Goal: Task Accomplishment & Management: Manage account settings

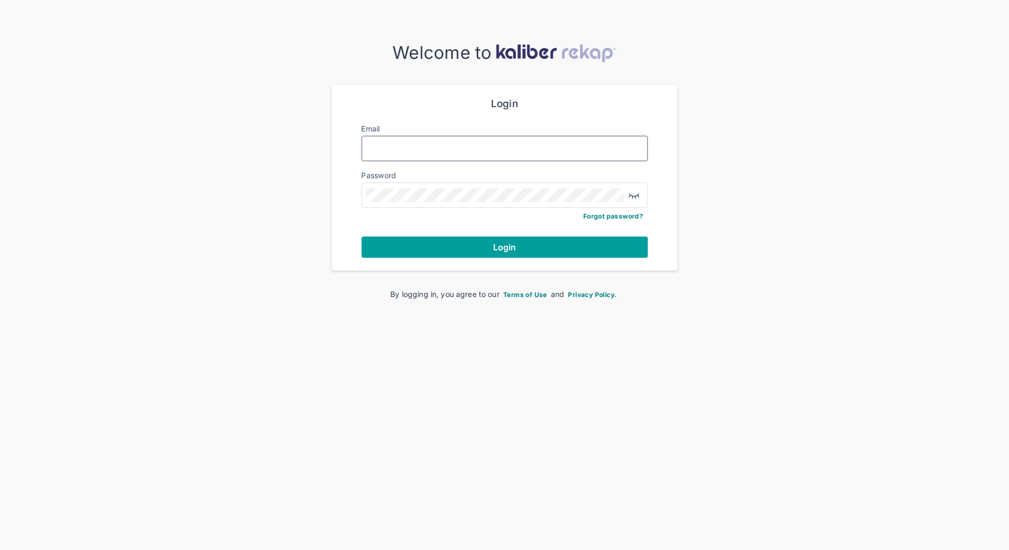
type input "**********"
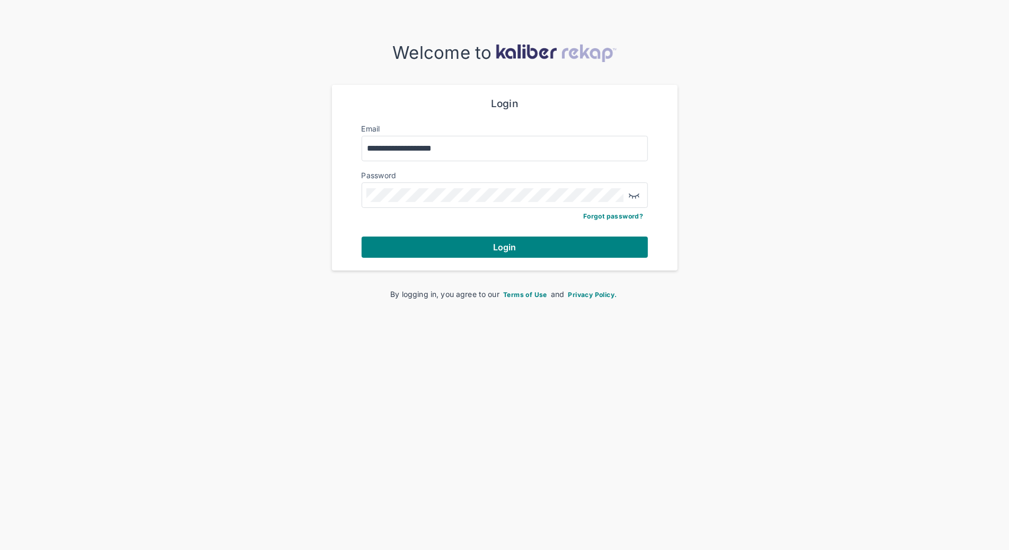
click at [472, 248] on button "Login" at bounding box center [504, 246] width 286 height 21
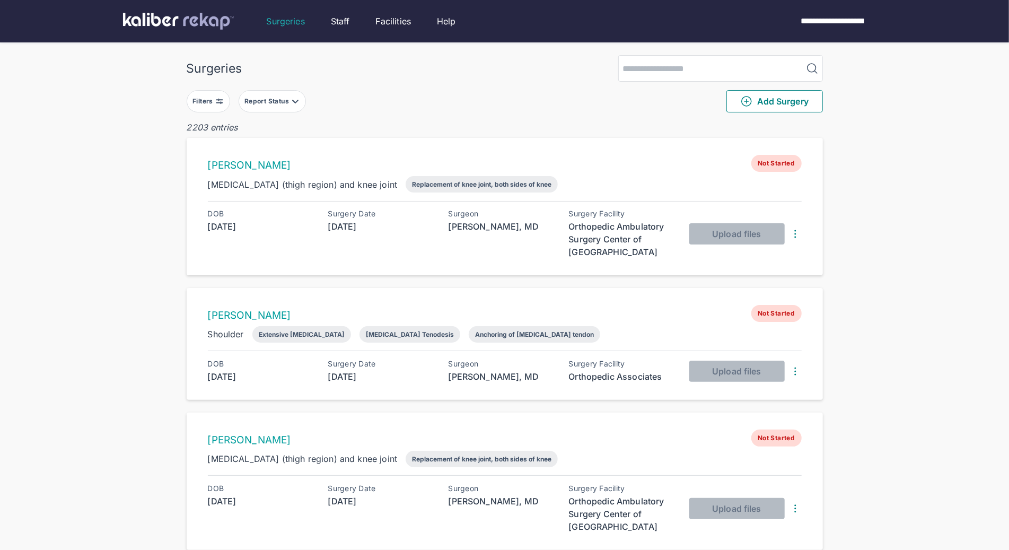
click at [225, 99] on button "Filters" at bounding box center [208, 101] width 43 height 22
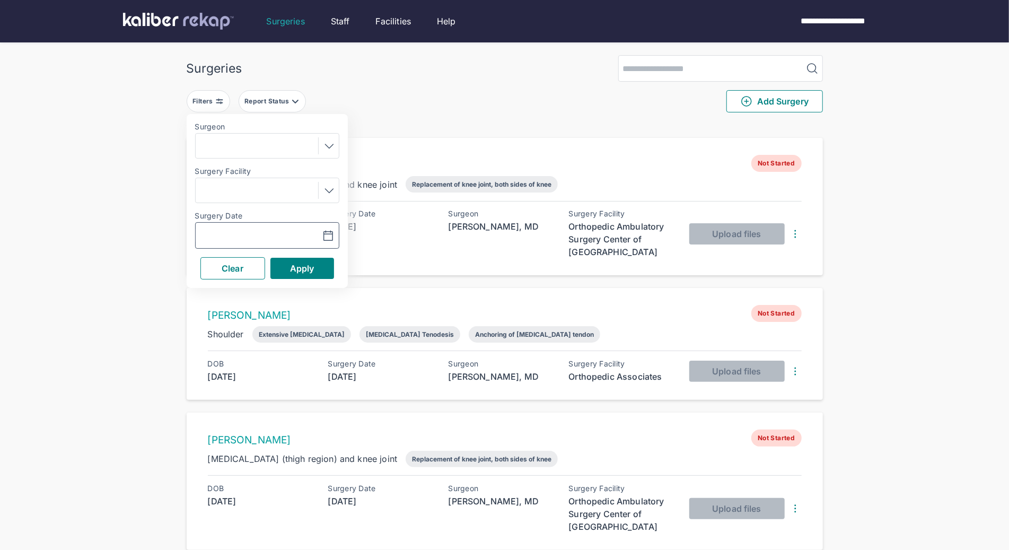
click at [215, 241] on input "text" at bounding box center [230, 235] width 61 height 13
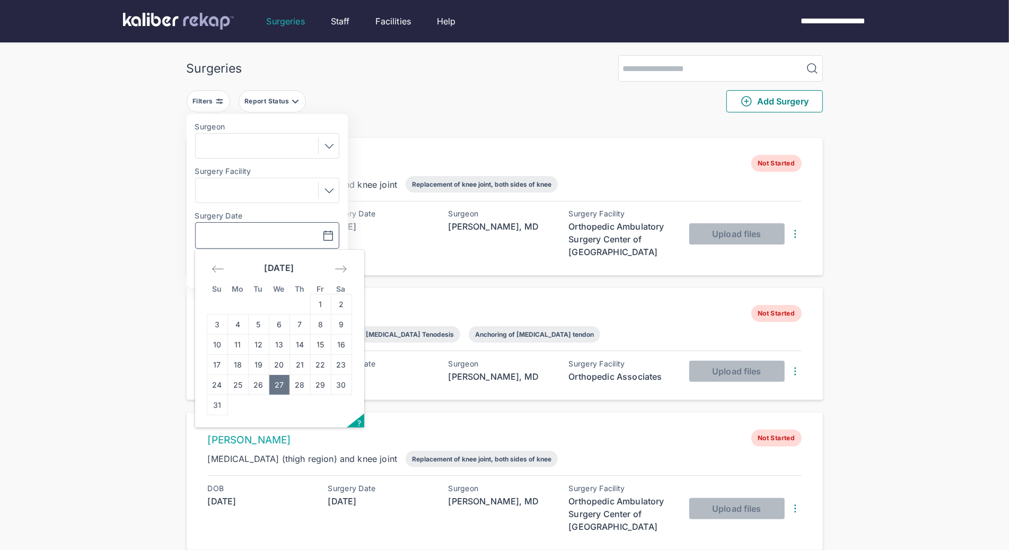
click at [284, 389] on td "27" at bounding box center [279, 385] width 21 height 20
type input "**********"
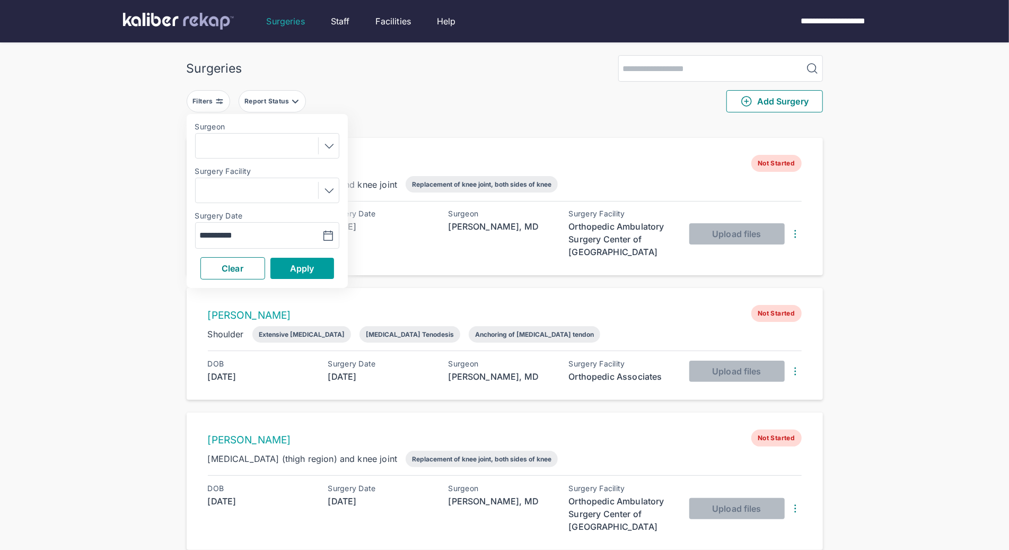
click at [313, 271] on span "Apply" at bounding box center [302, 268] width 24 height 11
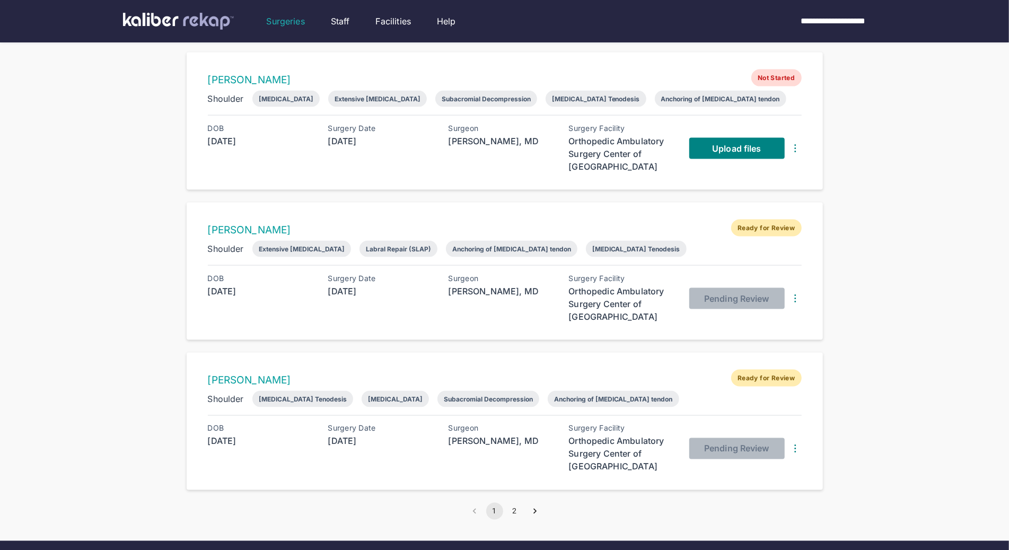
scroll to position [1185, 0]
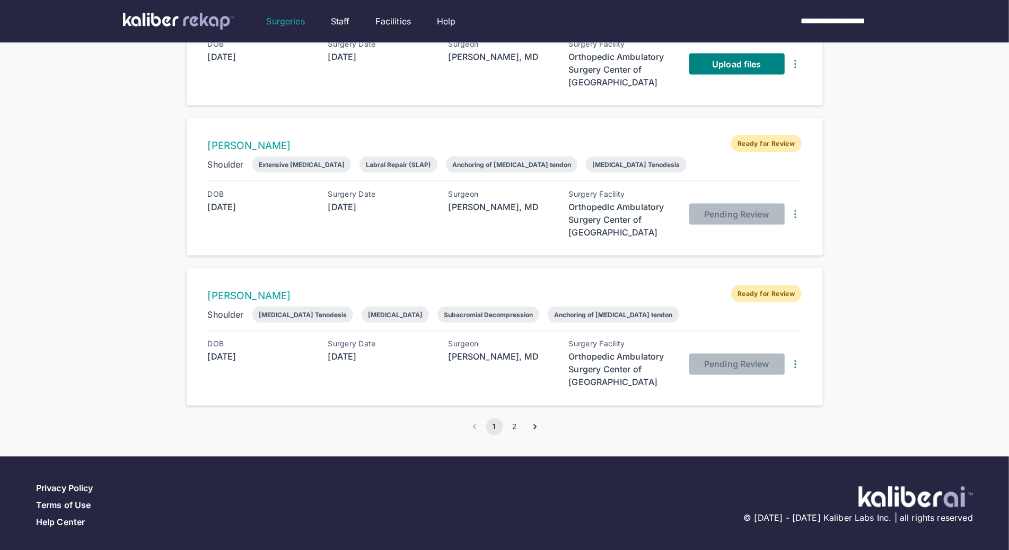
click at [538, 425] on icon "Go to next page" at bounding box center [534, 426] width 11 height 11
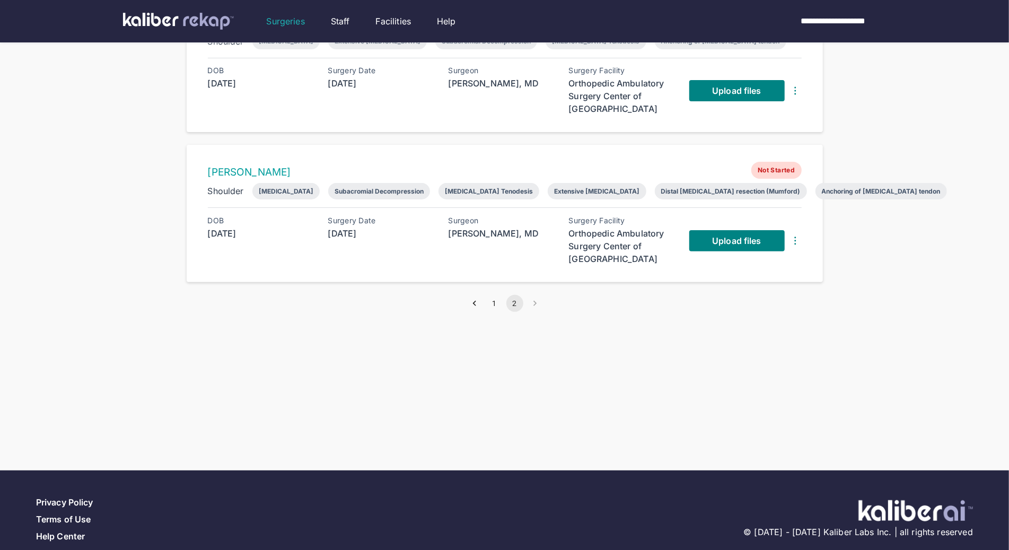
scroll to position [142, 0]
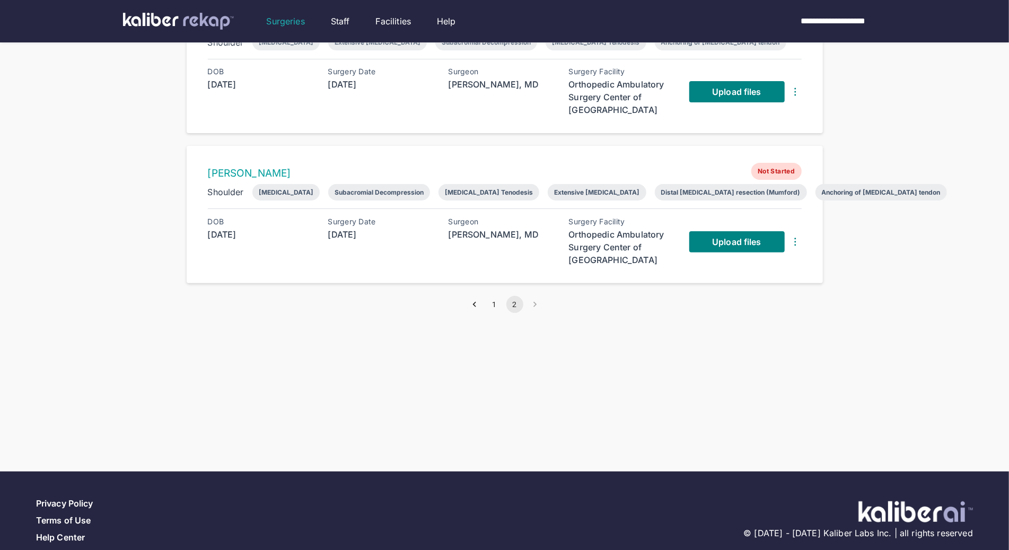
click at [473, 311] on div "Surgeries Filters ( 1 ) Report Status Add Surgery 12 entries [PERSON_NAME] Not …" at bounding box center [504, 154] width 1009 height 592
click at [475, 301] on icon "Go to previous page" at bounding box center [474, 304] width 11 height 11
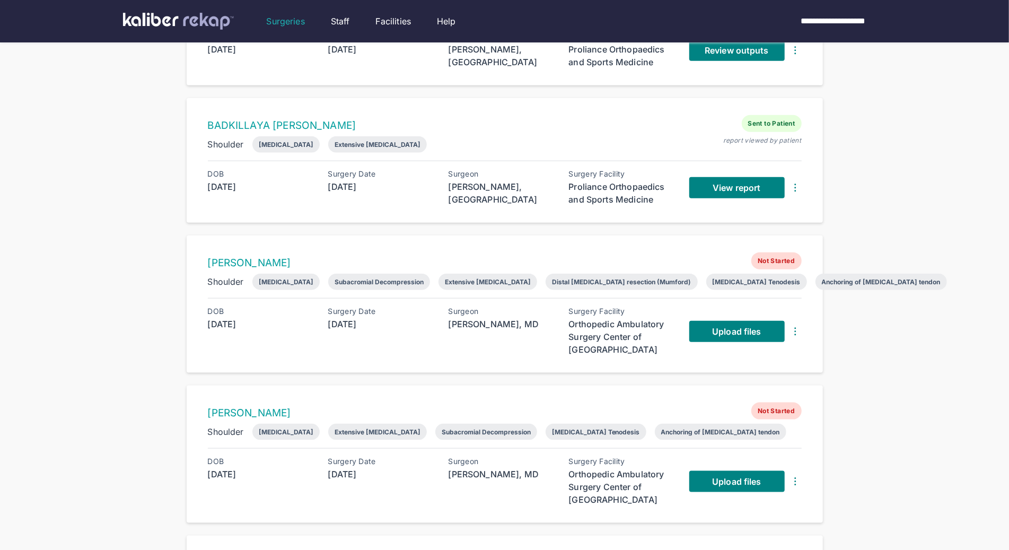
scroll to position [770, 0]
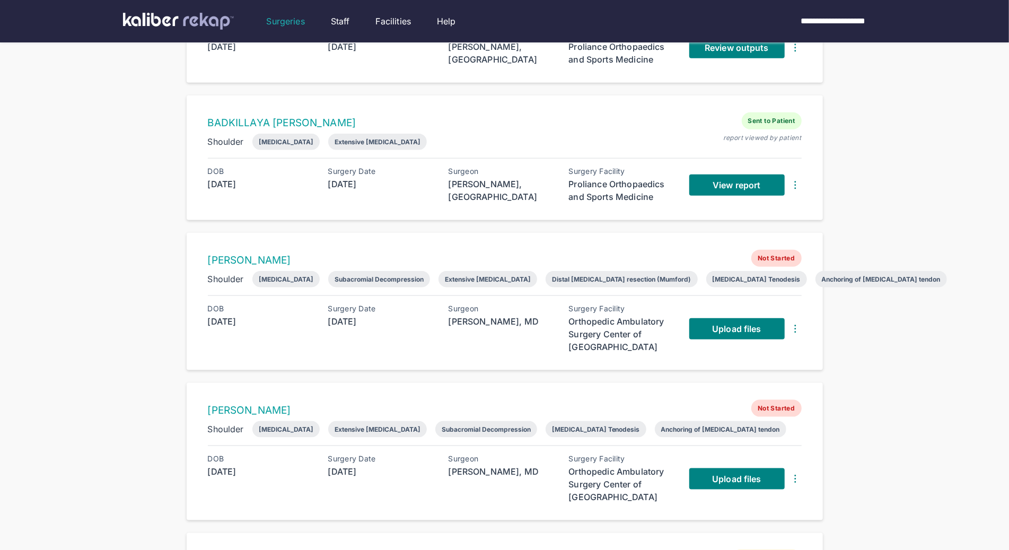
click at [501, 276] on div "Extensive [MEDICAL_DATA]" at bounding box center [488, 279] width 86 height 8
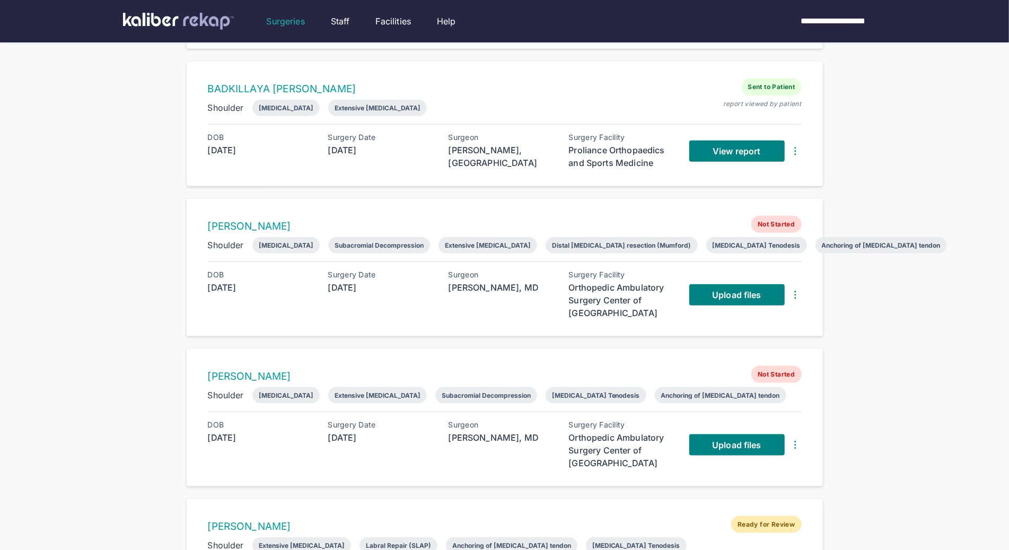
scroll to position [814, 0]
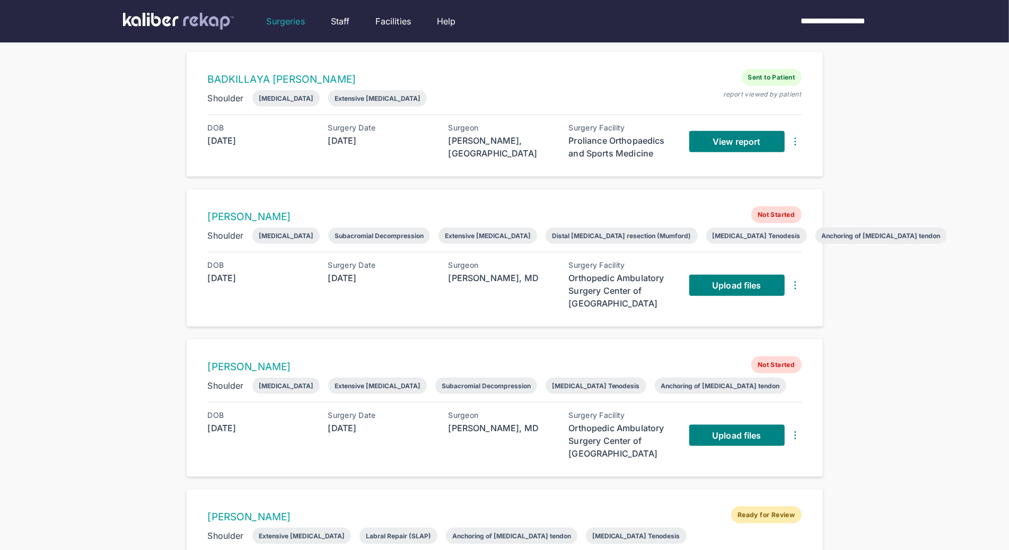
click at [516, 295] on div "Surgeon [PERSON_NAME], [GEOGRAPHIC_DATA]" at bounding box center [501, 285] width 106 height 49
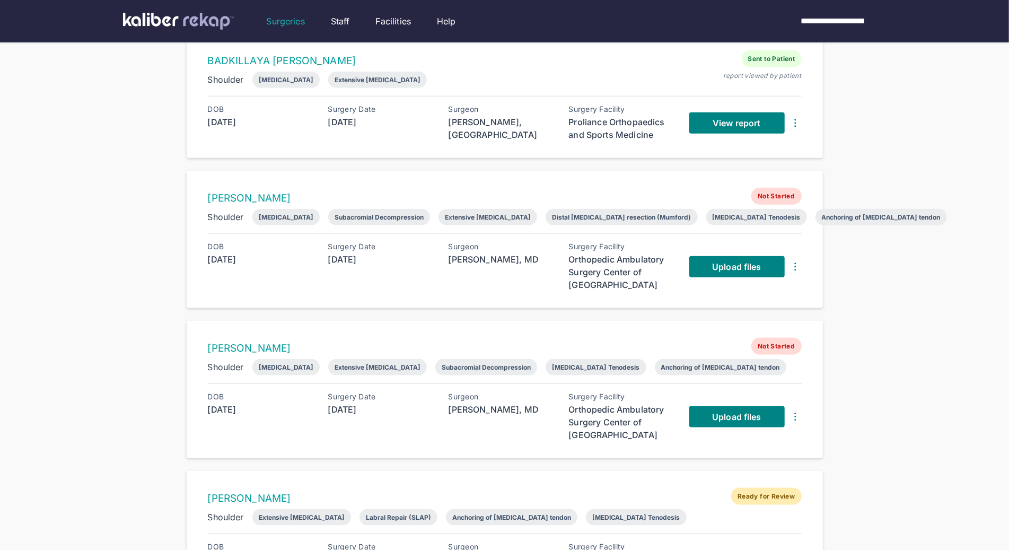
scroll to position [833, 0]
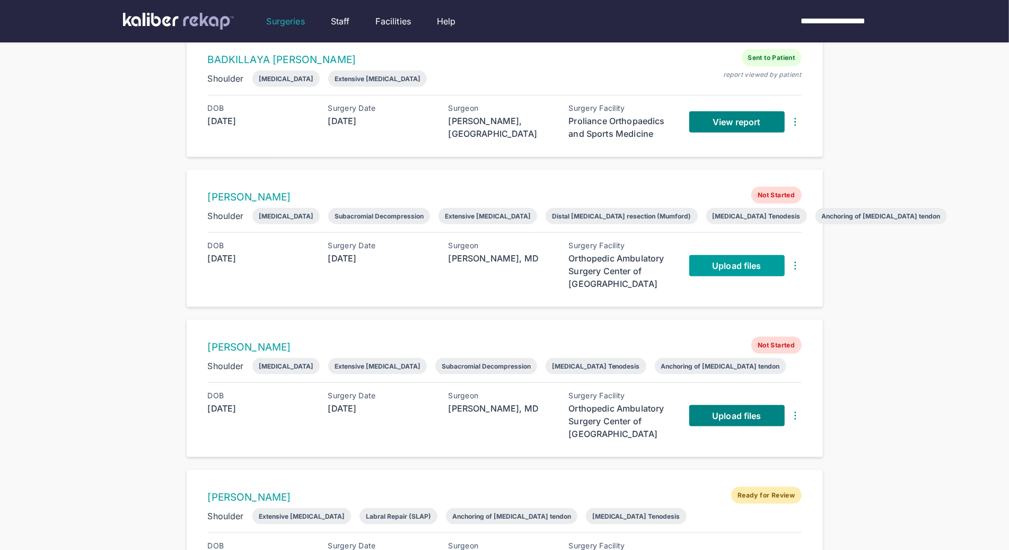
click at [714, 260] on span "Upload files" at bounding box center [736, 265] width 49 height 11
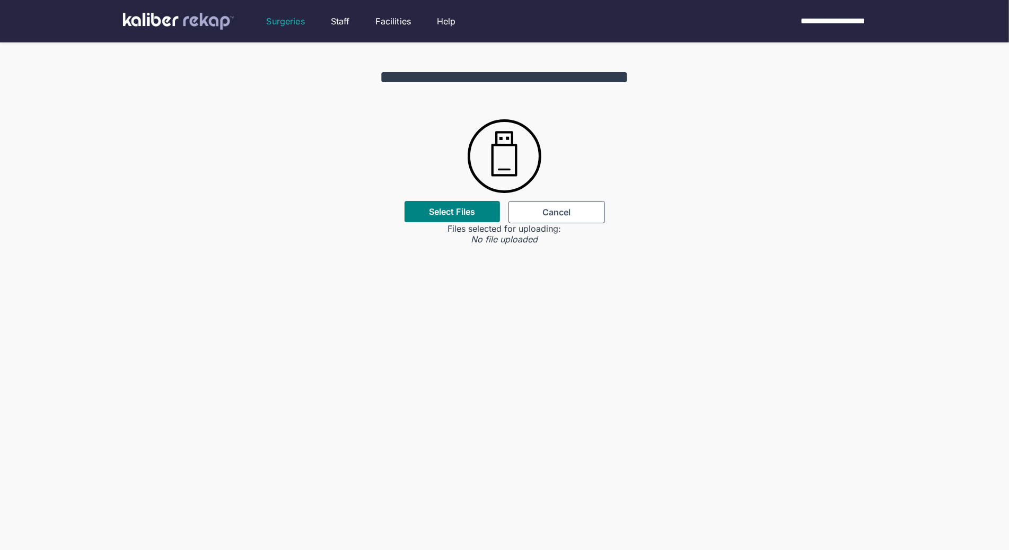
click at [462, 143] on div "**********" at bounding box center [504, 143] width 1009 height 202
click at [469, 219] on div "Select Files" at bounding box center [451, 211] width 95 height 21
click at [452, 216] on label "Select Files" at bounding box center [452, 211] width 46 height 11
click at [0, 0] on input "Select Files" at bounding box center [0, 0] width 0 height 0
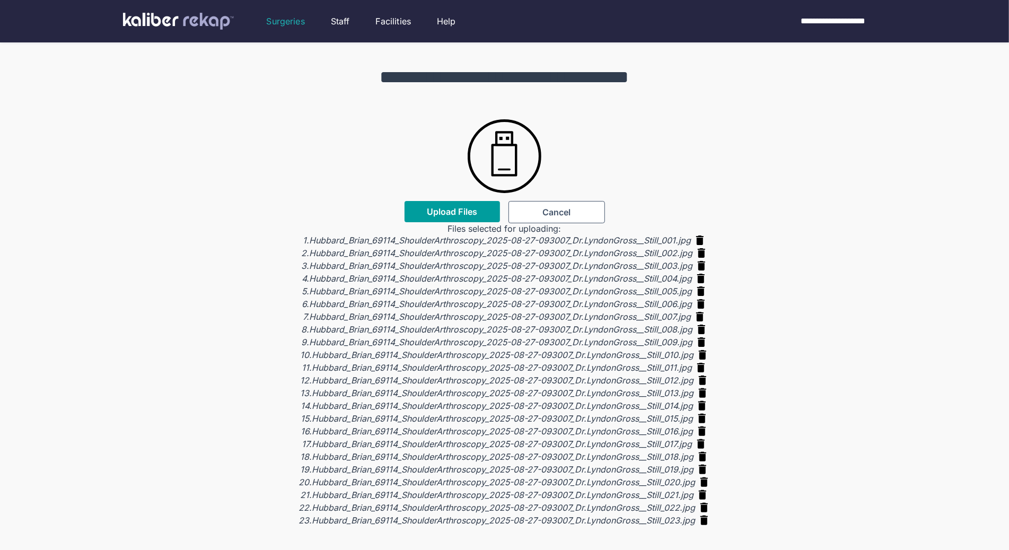
click at [473, 206] on span "Upload Files" at bounding box center [452, 211] width 50 height 11
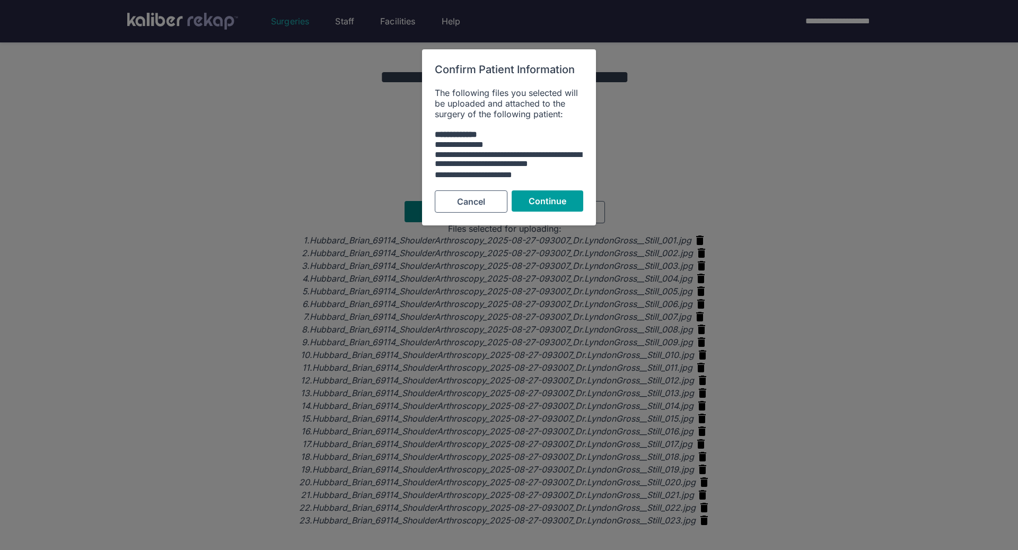
click at [539, 190] on button "Continue" at bounding box center [547, 200] width 72 height 21
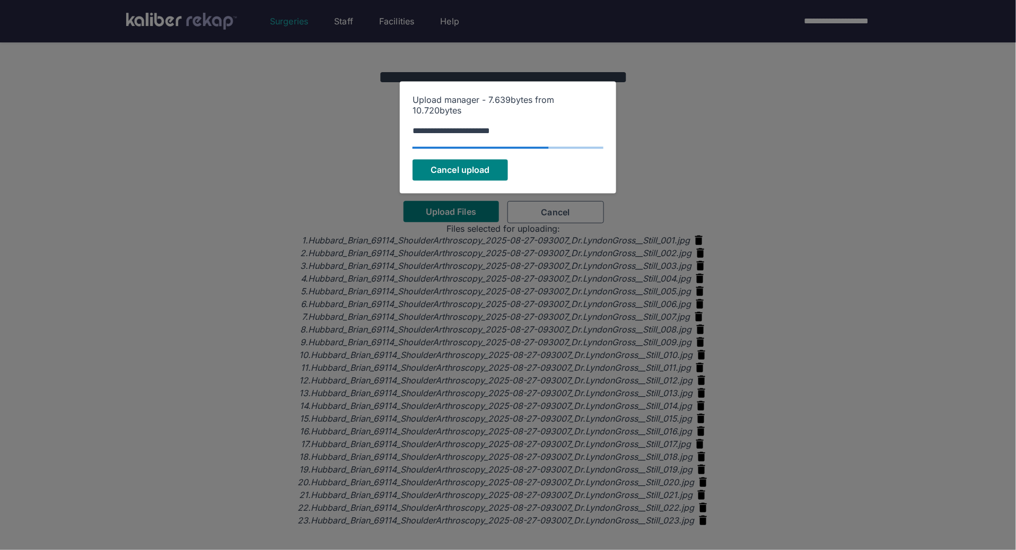
click at [22, 291] on div at bounding box center [508, 275] width 1016 height 550
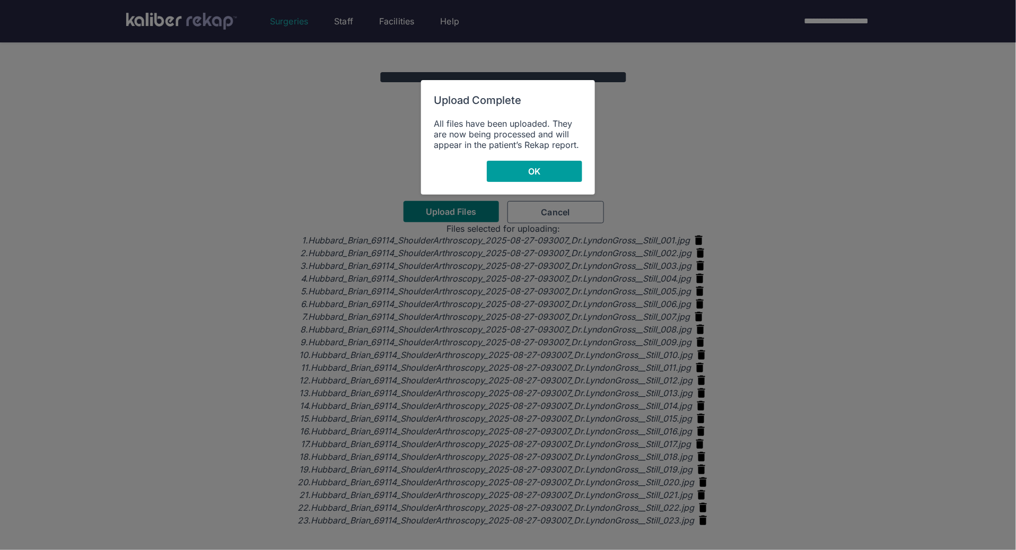
drag, startPoint x: 533, startPoint y: 158, endPoint x: 531, endPoint y: 174, distance: 16.6
click at [533, 158] on div "Upload Complete All files have been uploaded. They are now being processed and …" at bounding box center [508, 137] width 174 height 114
click at [531, 174] on span "OK" at bounding box center [534, 171] width 12 height 11
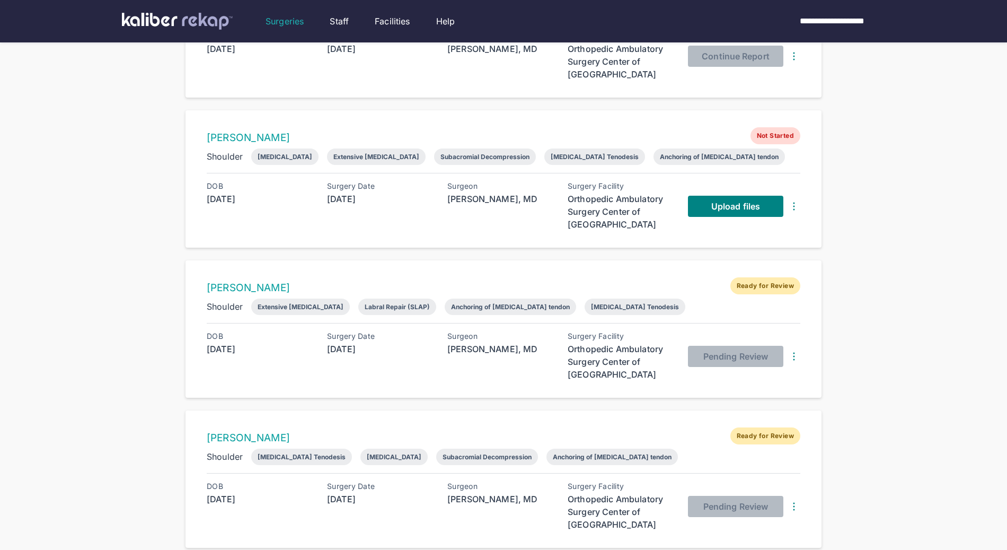
scroll to position [1022, 0]
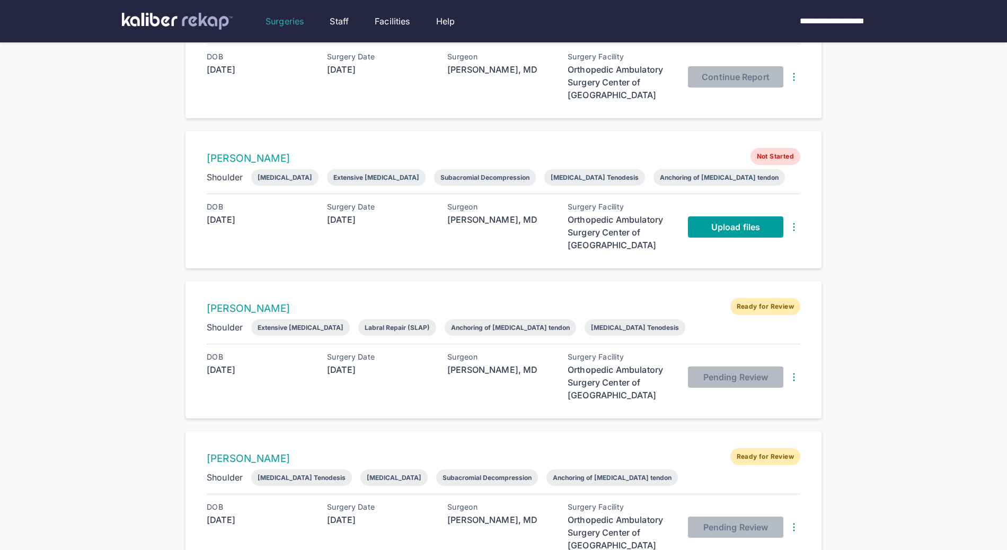
click at [720, 222] on span "Upload files" at bounding box center [735, 227] width 49 height 11
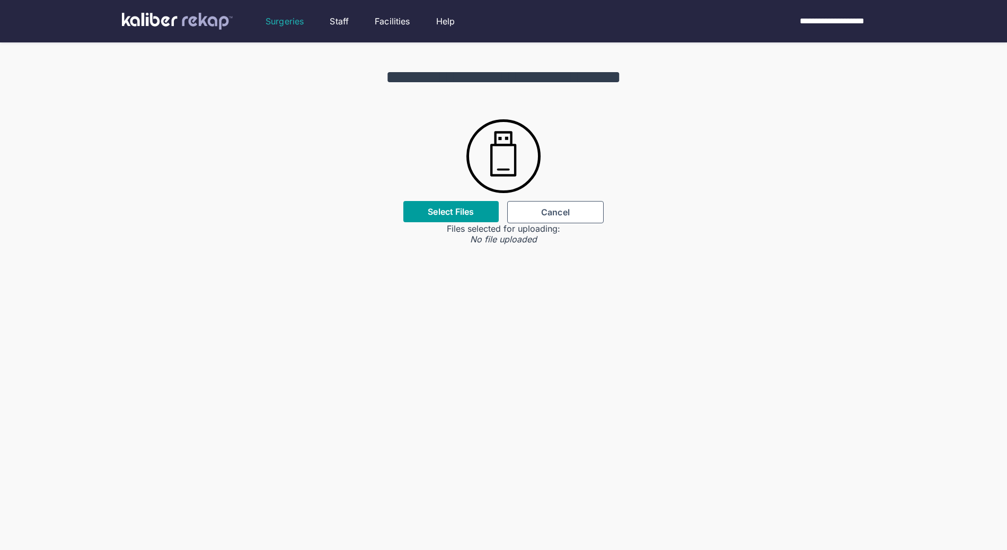
click at [457, 213] on label "Select Files" at bounding box center [451, 211] width 46 height 11
click at [0, 0] on input "Select Files" at bounding box center [0, 0] width 0 height 0
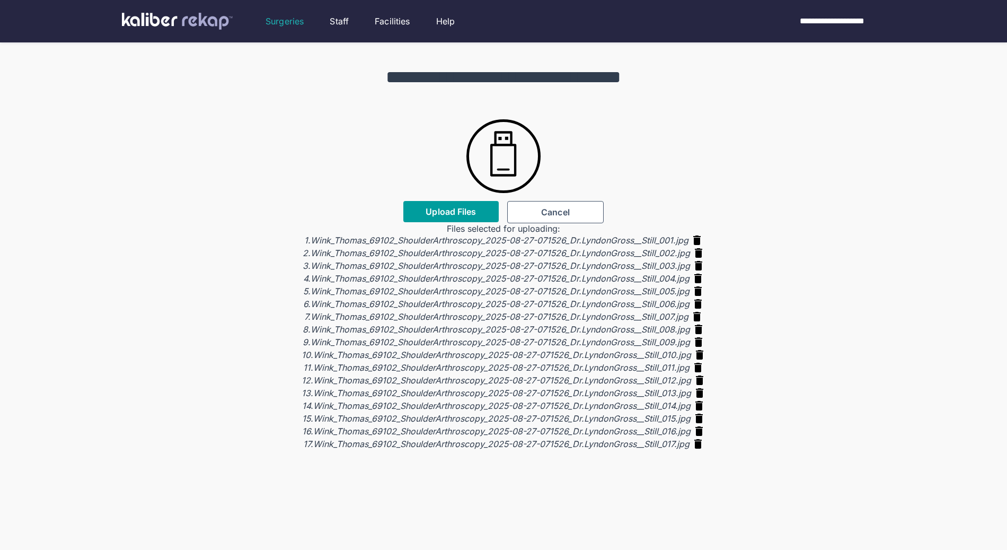
click at [459, 211] on span "Upload Files" at bounding box center [451, 211] width 50 height 11
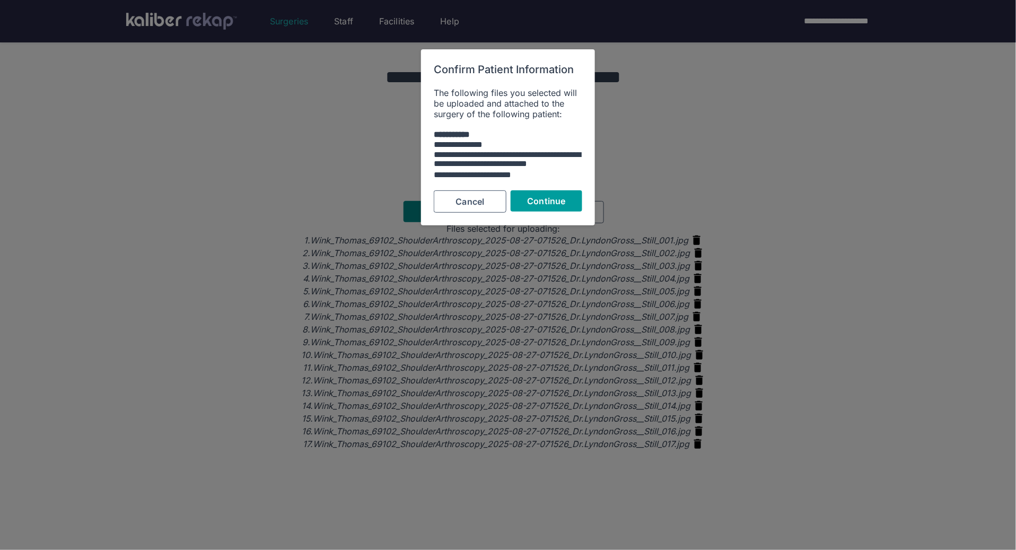
click at [532, 198] on span "Continue" at bounding box center [546, 201] width 38 height 11
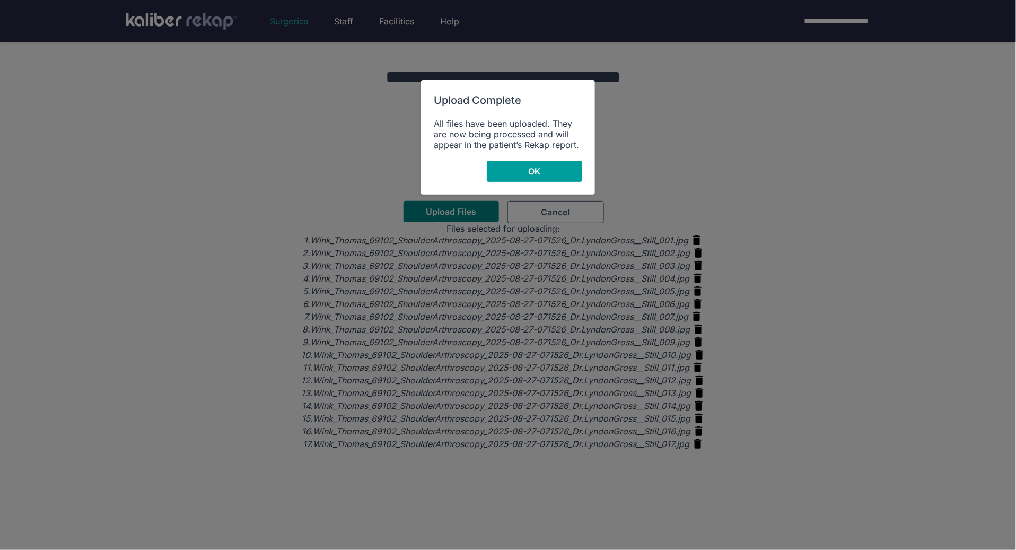
click at [499, 167] on button "OK" at bounding box center [534, 171] width 95 height 21
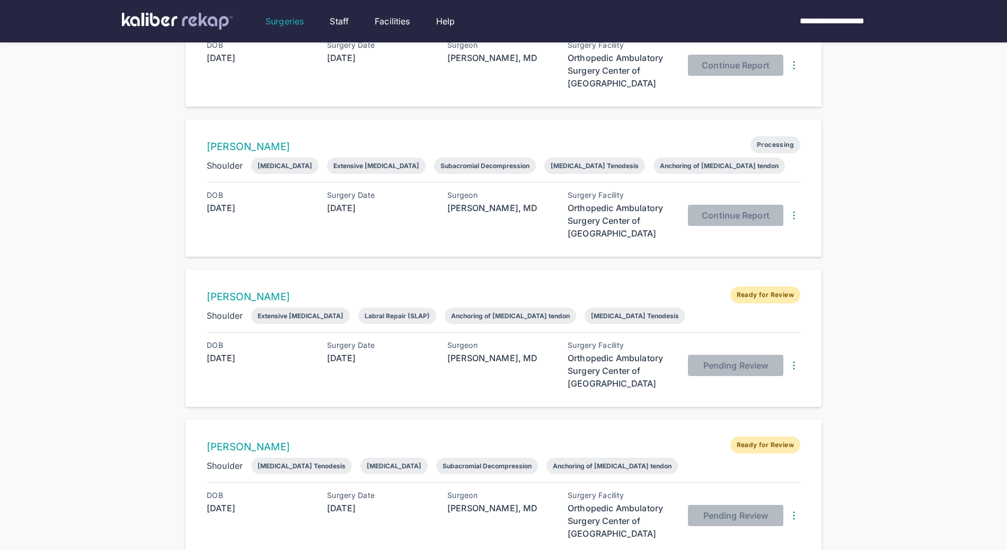
scroll to position [1185, 0]
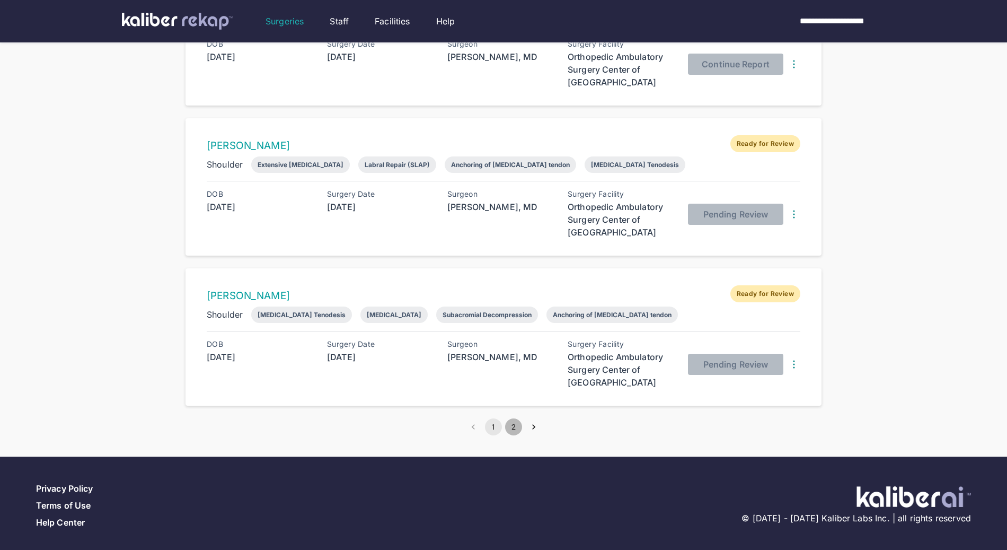
click at [515, 422] on button "2" at bounding box center [513, 426] width 17 height 17
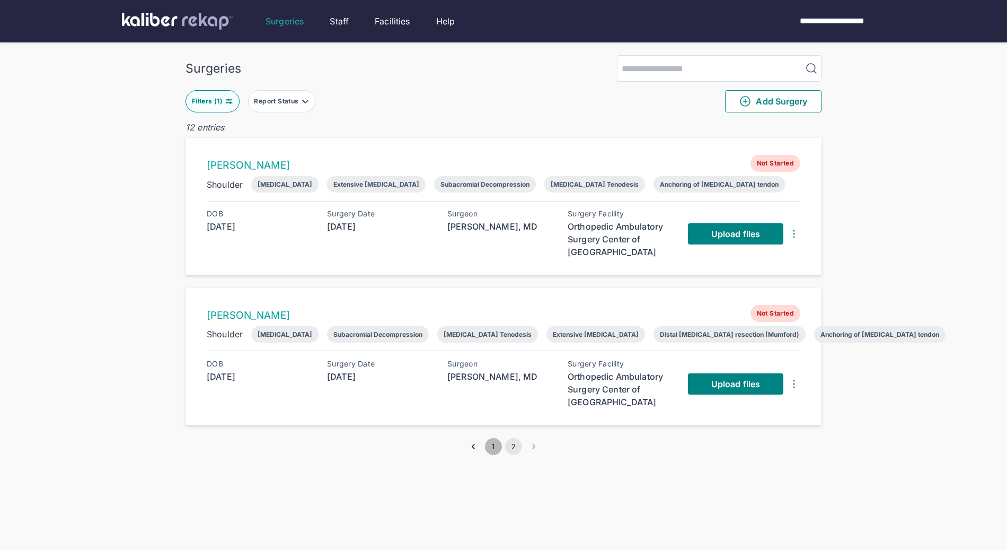
click at [495, 445] on button "1" at bounding box center [493, 446] width 17 height 17
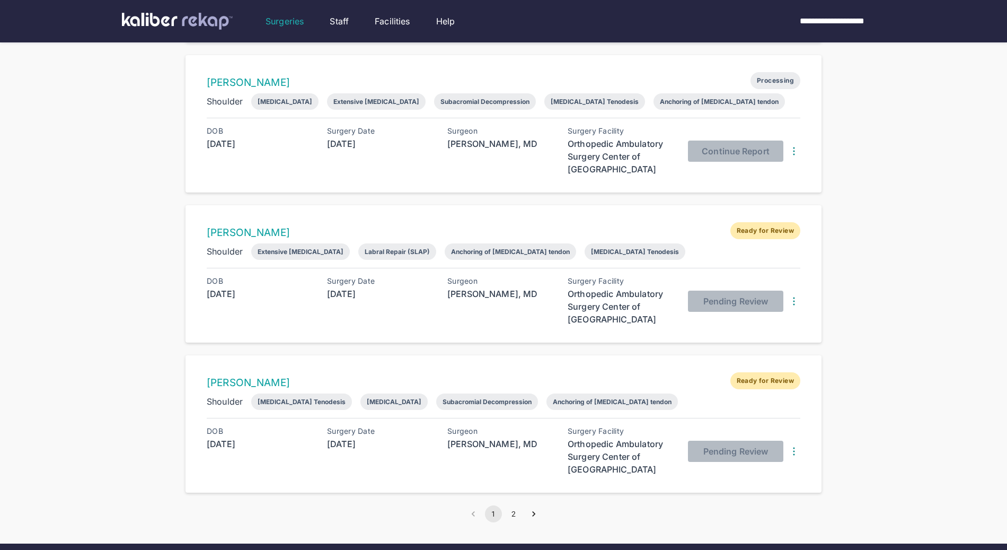
scroll to position [1185, 0]
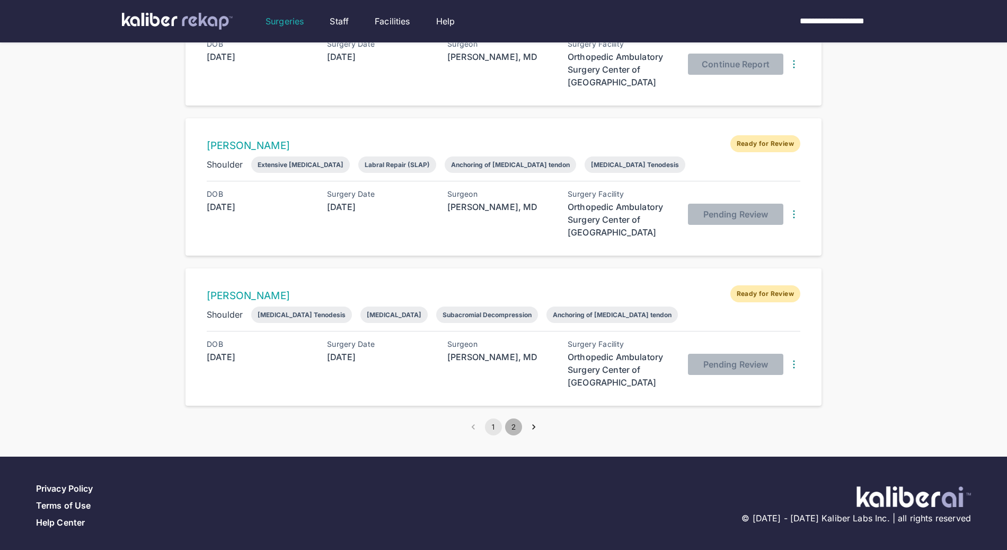
click at [512, 423] on button "2" at bounding box center [513, 426] width 17 height 17
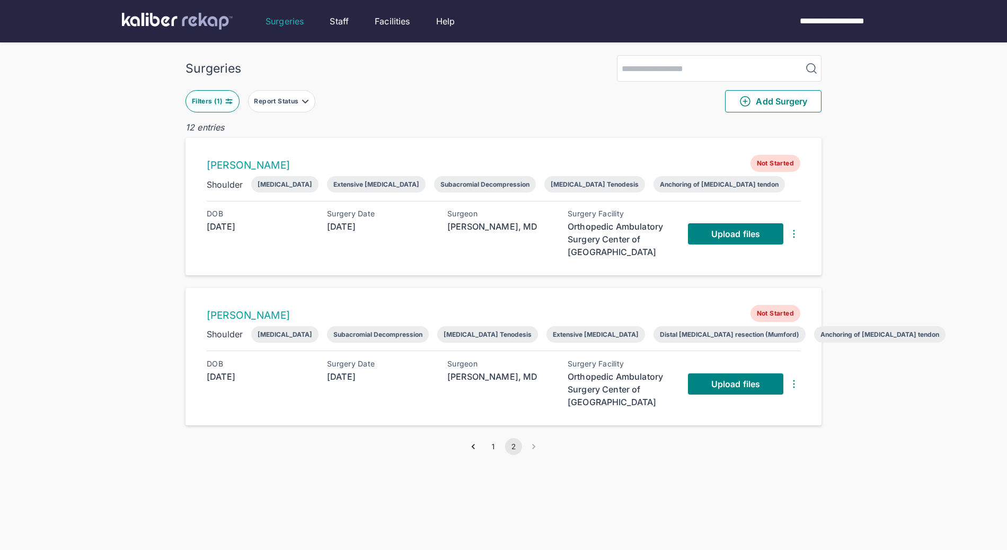
click at [880, 223] on div "Surgeries Filters ( 1 ) Report Status Add Surgery 12 entries [PERSON_NAME] Not …" at bounding box center [503, 296] width 1007 height 592
click at [497, 442] on button "1" at bounding box center [493, 446] width 17 height 17
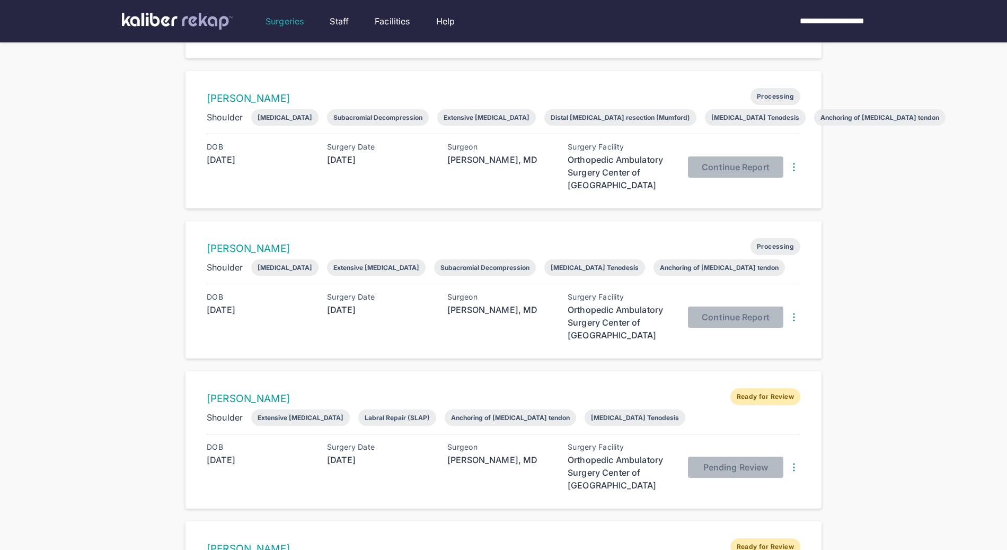
scroll to position [1185, 0]
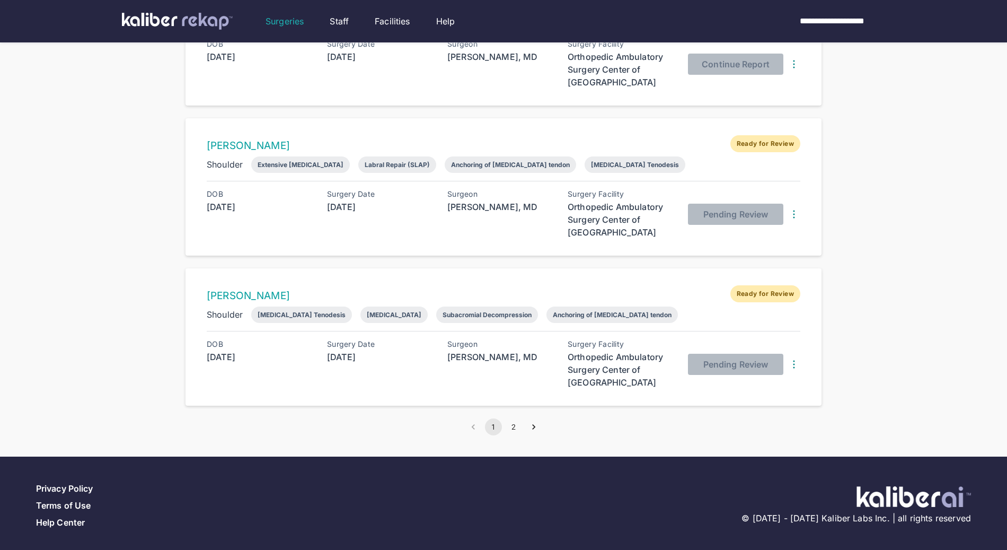
click at [589, 340] on div "Surgery Facility" at bounding box center [621, 344] width 106 height 8
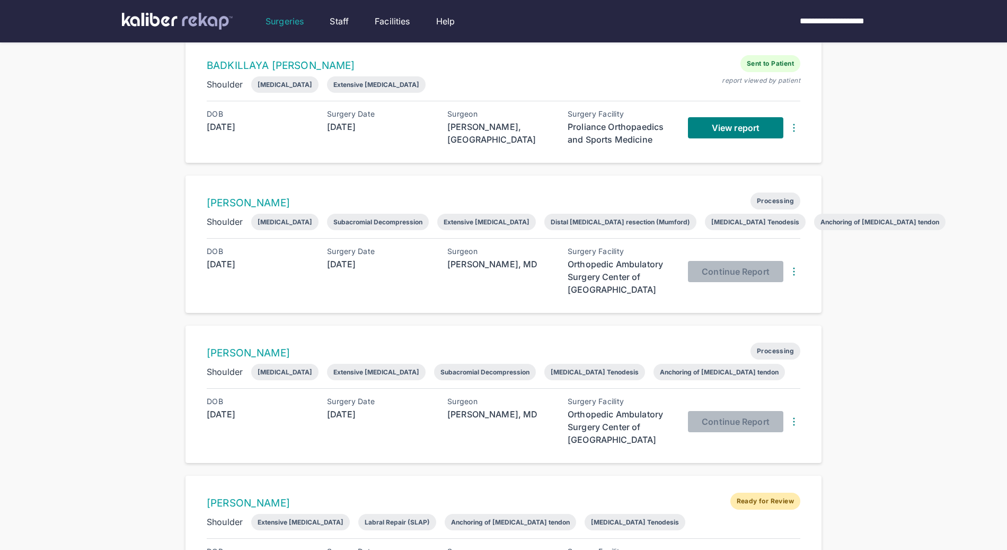
scroll to position [829, 0]
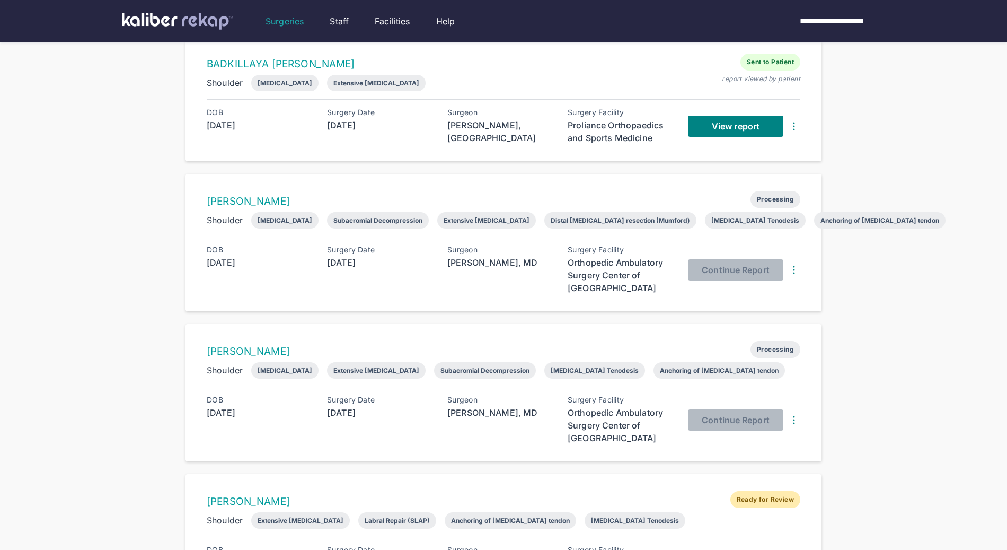
click at [437, 336] on div "[PERSON_NAME] Processing Shoulder [MEDICAL_DATA] Extensive [MEDICAL_DATA] Subac…" at bounding box center [504, 392] width 636 height 137
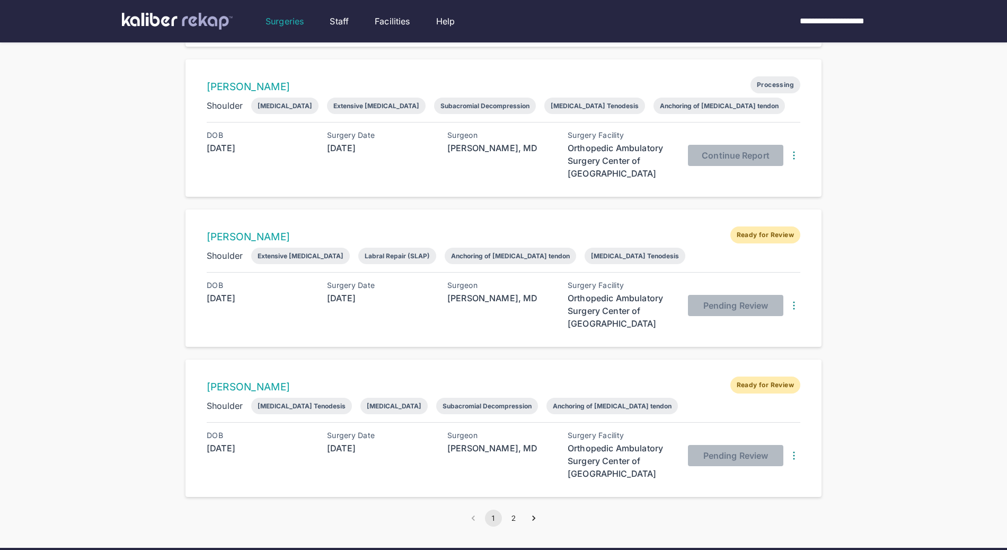
scroll to position [1185, 0]
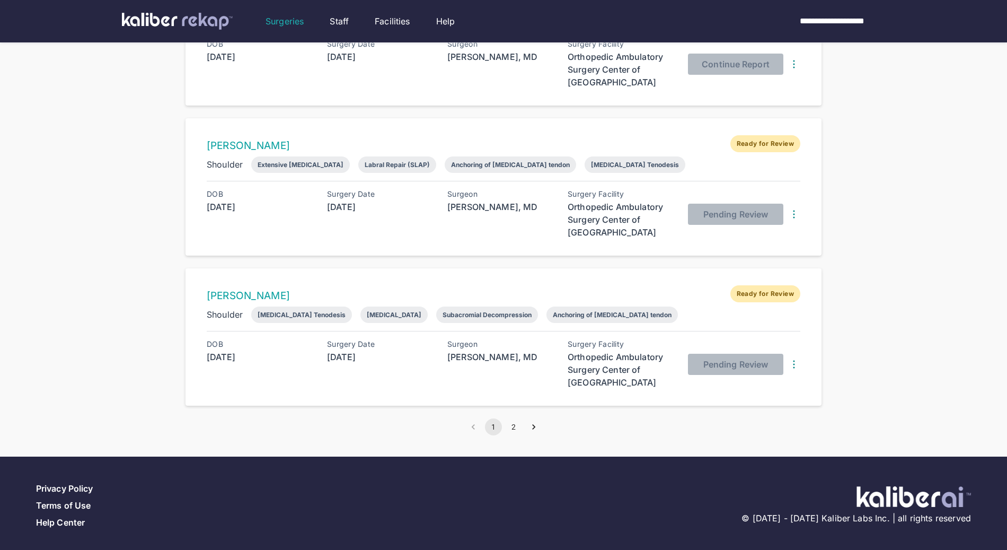
click at [522, 418] on li "2" at bounding box center [514, 426] width 20 height 17
click at [518, 419] on button "2" at bounding box center [513, 426] width 17 height 17
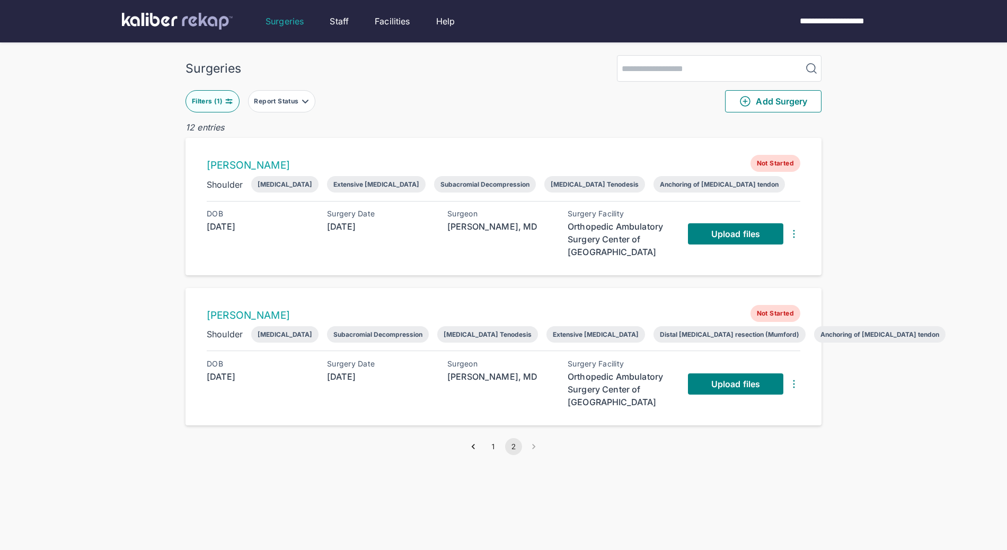
click at [490, 444] on button "1" at bounding box center [493, 446] width 17 height 17
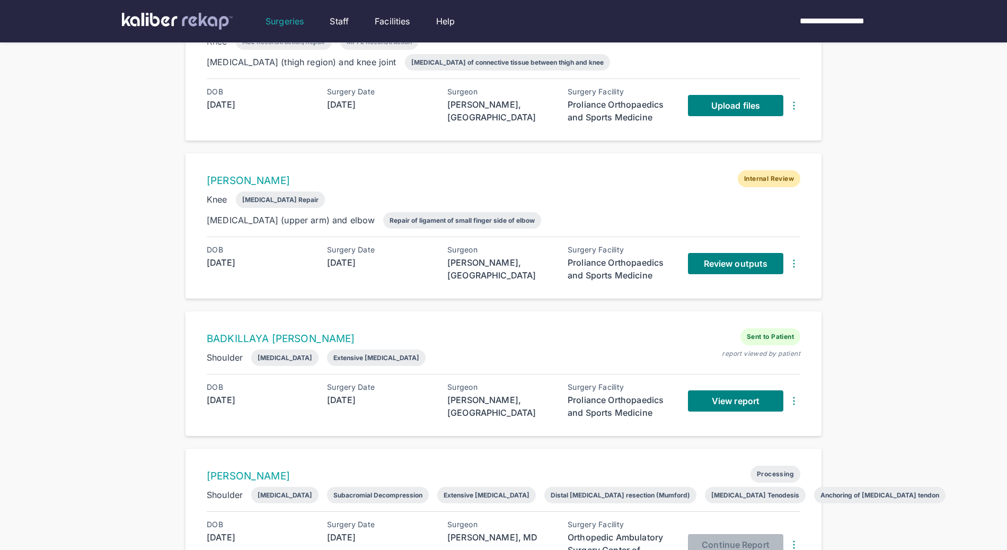
scroll to position [533, 0]
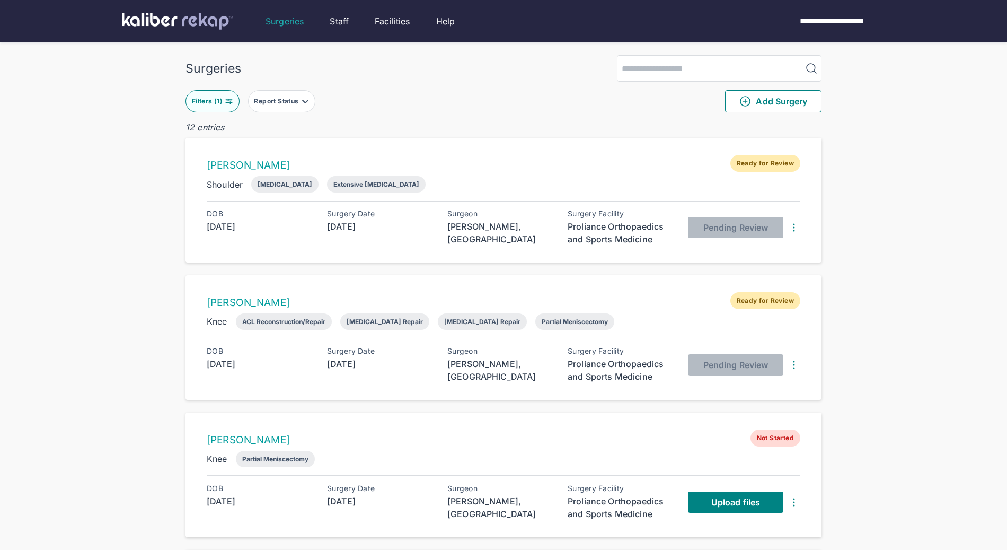
click at [472, 98] on div "Filters ( 1 ) Report Status Add Surgery" at bounding box center [504, 101] width 636 height 39
